Goal: Information Seeking & Learning: Check status

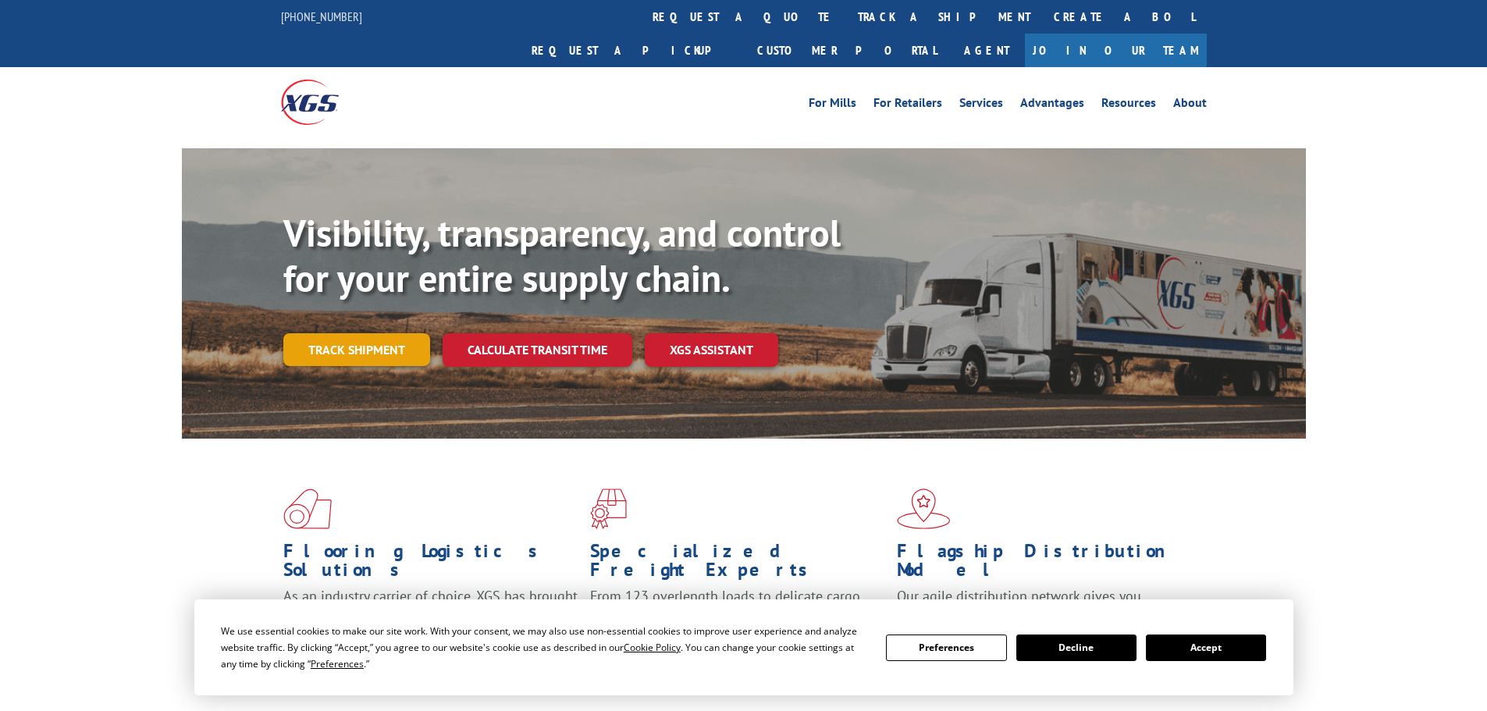
click at [317, 333] on link "Track shipment" at bounding box center [356, 349] width 147 height 33
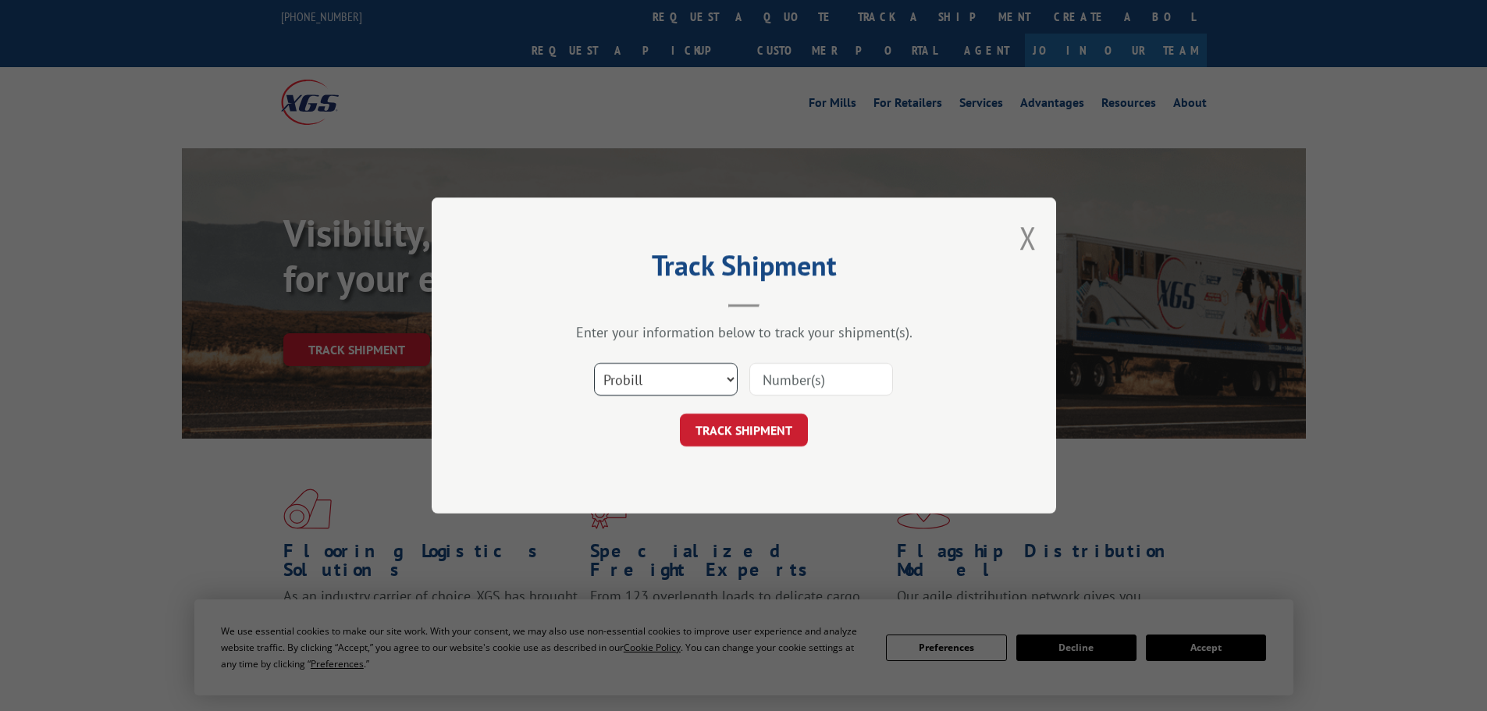
click at [638, 376] on select "Select category... Probill BOL PO" at bounding box center [666, 379] width 144 height 33
select select "bol"
click at [594, 363] on select "Select category... Probill BOL PO" at bounding box center [666, 379] width 144 height 33
click at [801, 384] on input at bounding box center [821, 379] width 144 height 33
paste input "2402051"
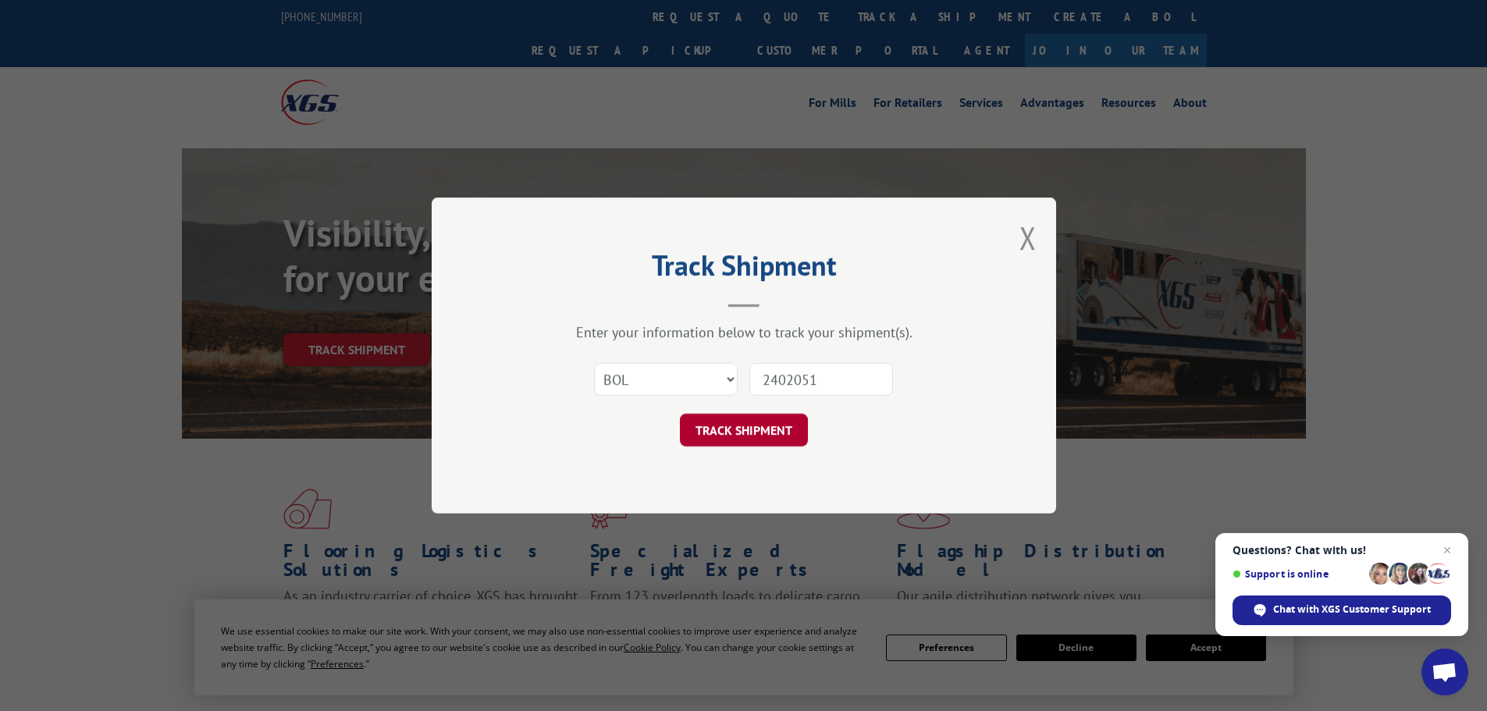
type input "2402051"
click at [778, 444] on button "TRACK SHIPMENT" at bounding box center [744, 430] width 128 height 33
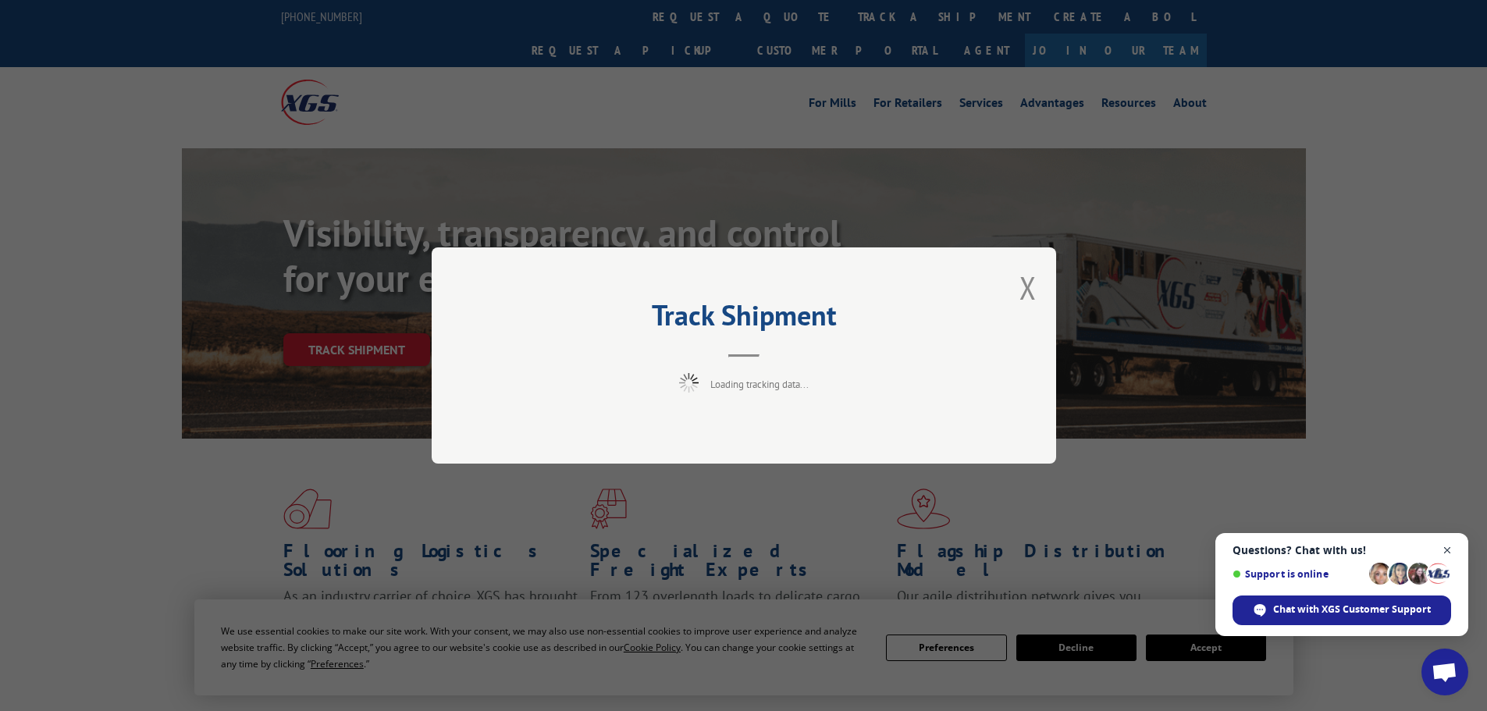
click at [1445, 546] on span "Open chat" at bounding box center [1448, 551] width 20 height 20
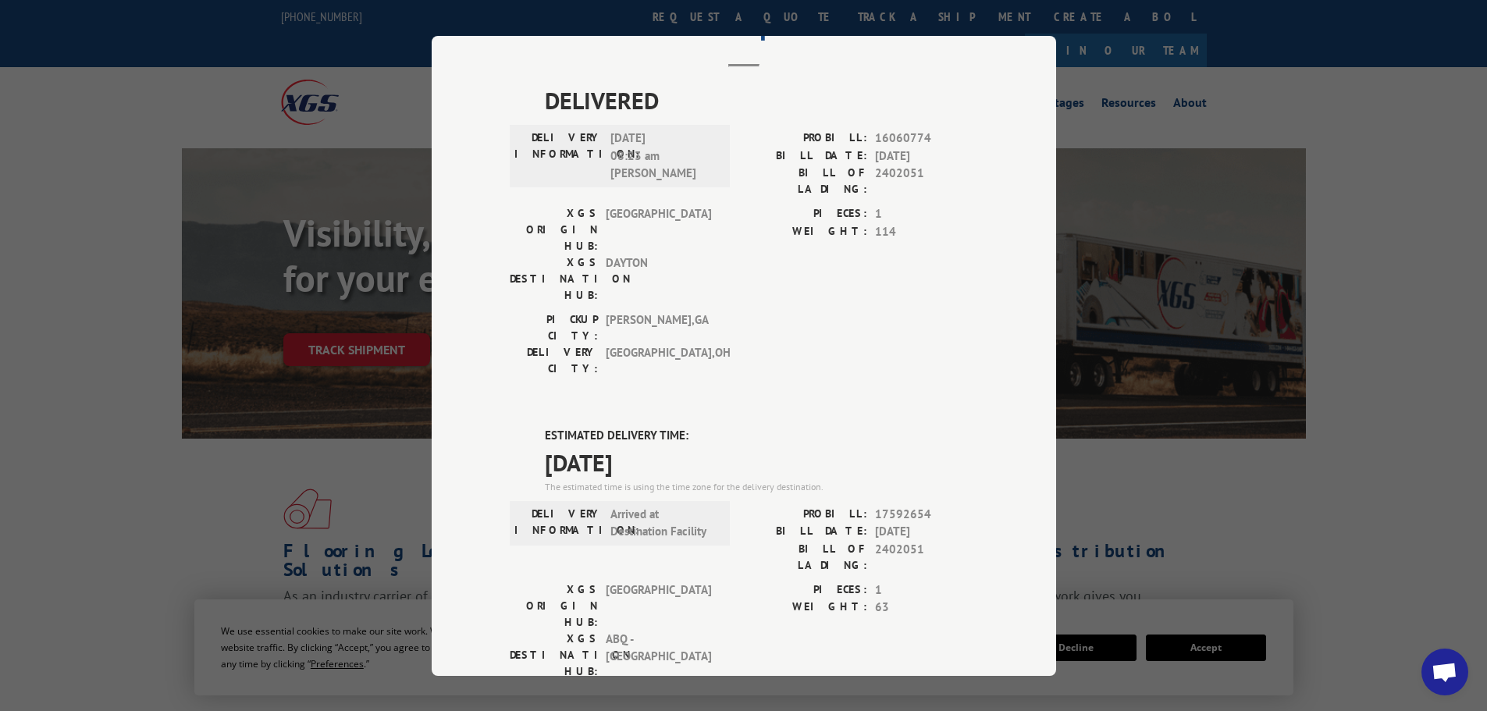
scroll to position [78, 0]
